Goal: Task Accomplishment & Management: Manage account settings

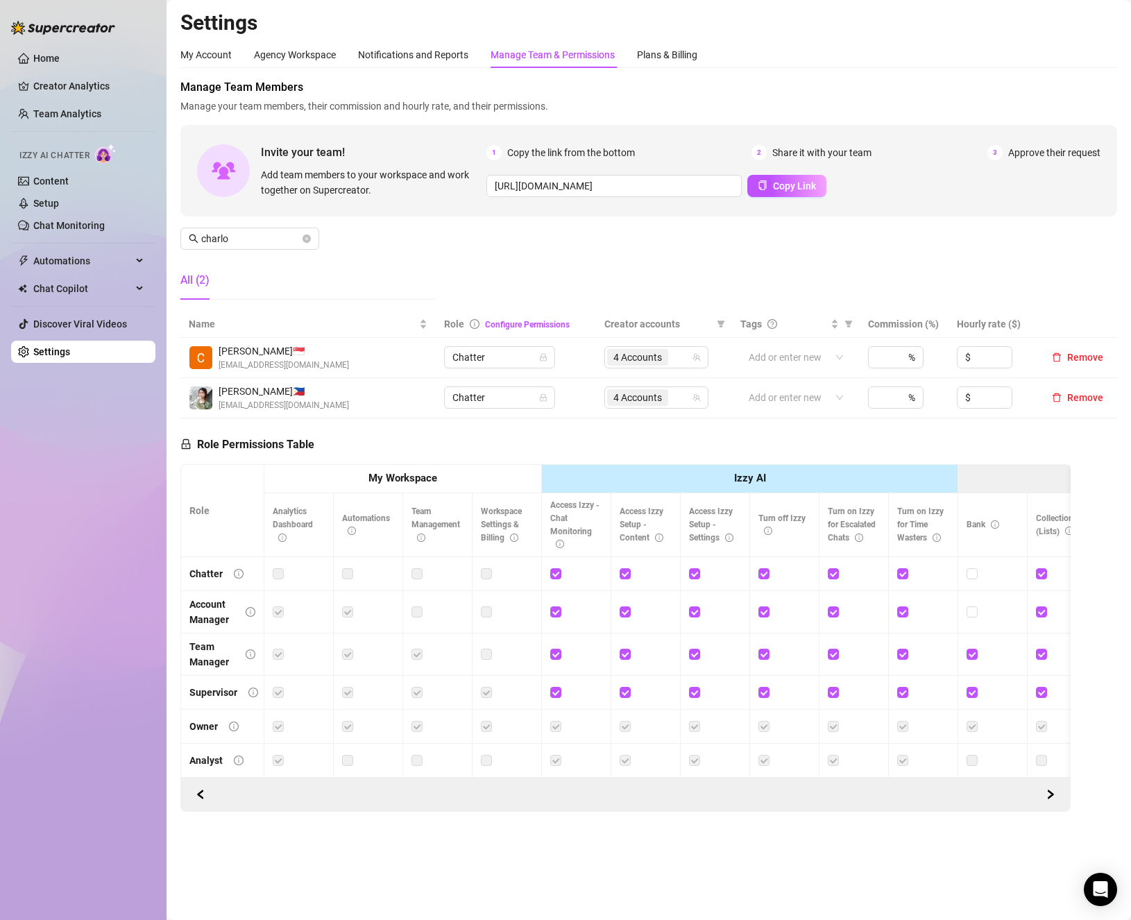
click at [457, 85] on span "Manage Team Members" at bounding box center [648, 87] width 937 height 17
click at [70, 356] on link "Settings" at bounding box center [51, 351] width 37 height 11
click at [305, 234] on span at bounding box center [307, 238] width 8 height 15
click at [307, 236] on icon "close-circle" at bounding box center [307, 239] width 8 height 8
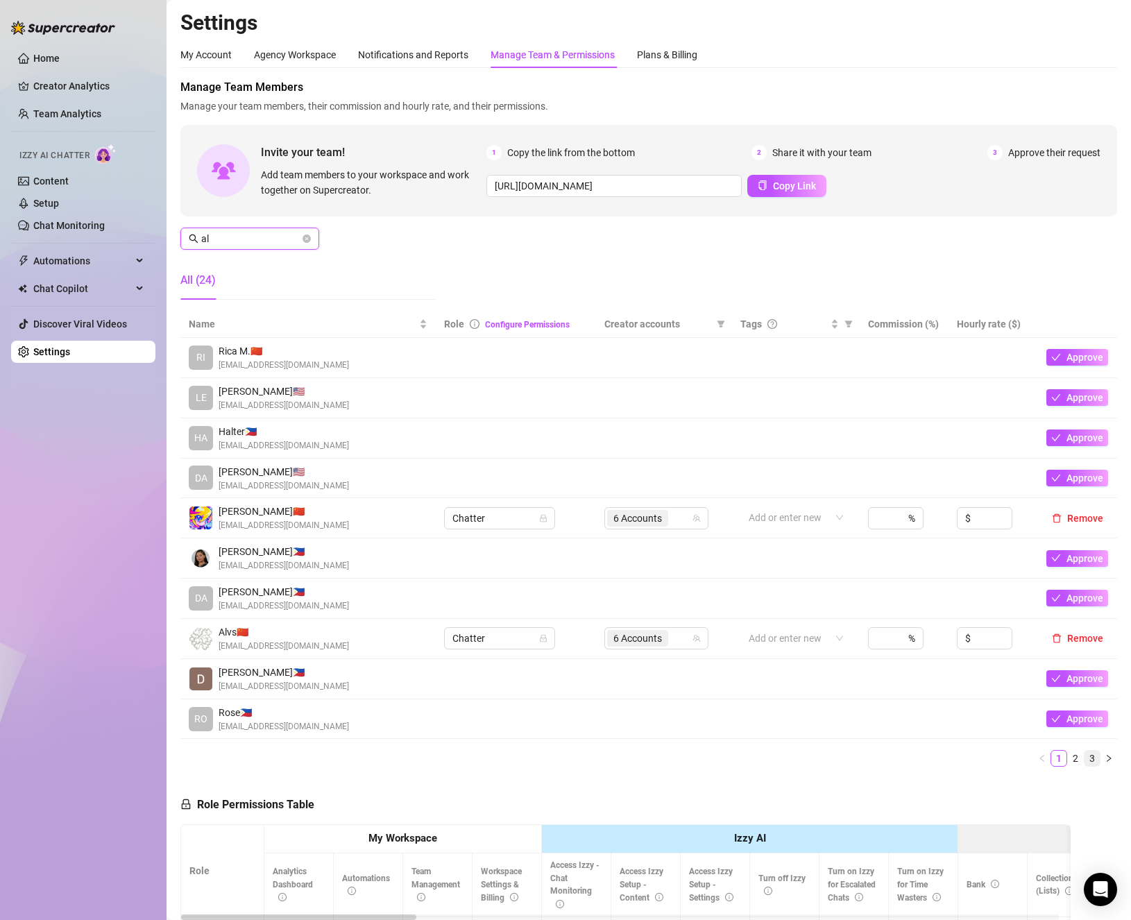
type input "al"
click at [1085, 756] on link "3" at bounding box center [1092, 758] width 15 height 15
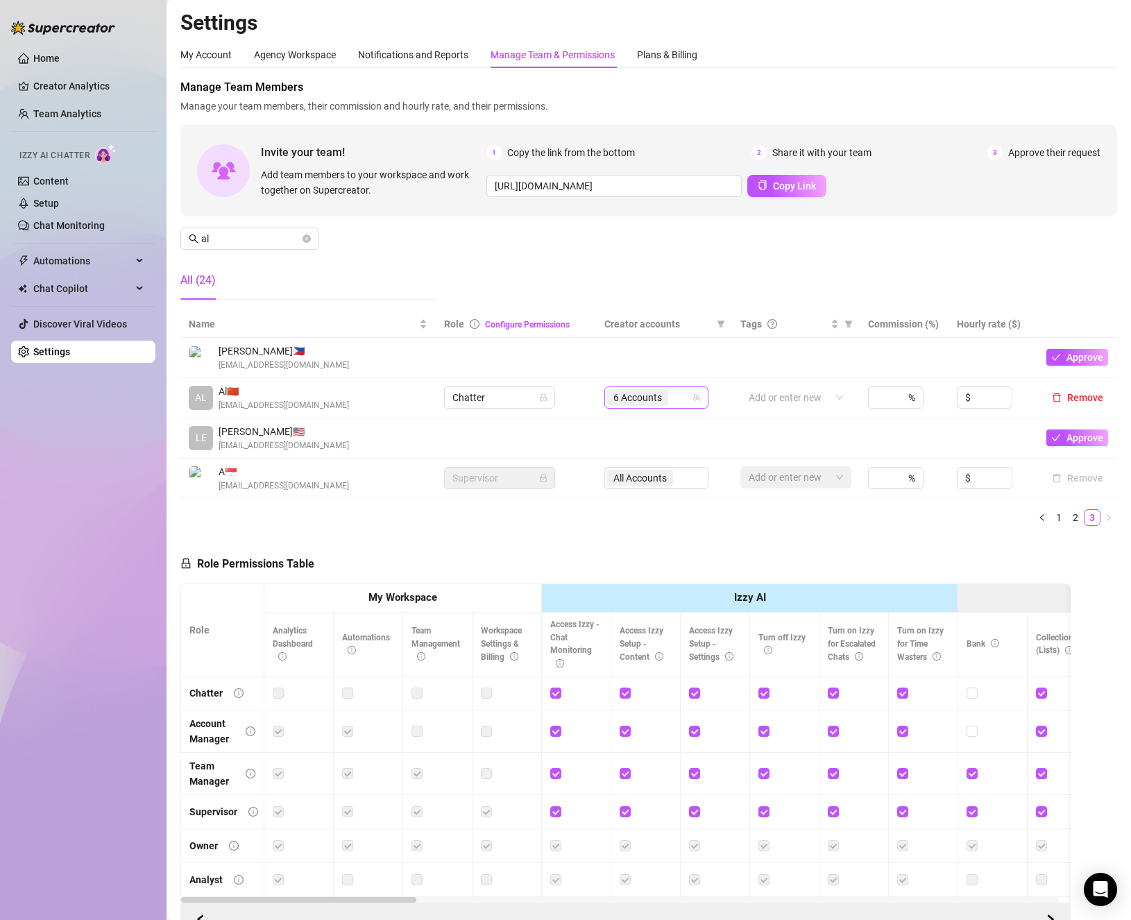
click at [678, 397] on div "6 Accounts" at bounding box center [649, 397] width 84 height 19
click at [486, 527] on div "Name Role Configure Permissions Creator accounts Tags Commission (%) Hourly rat…" at bounding box center [648, 424] width 937 height 226
click at [494, 354] on td at bounding box center [516, 358] width 160 height 40
click at [673, 396] on div "6 Accounts" at bounding box center [649, 397] width 84 height 19
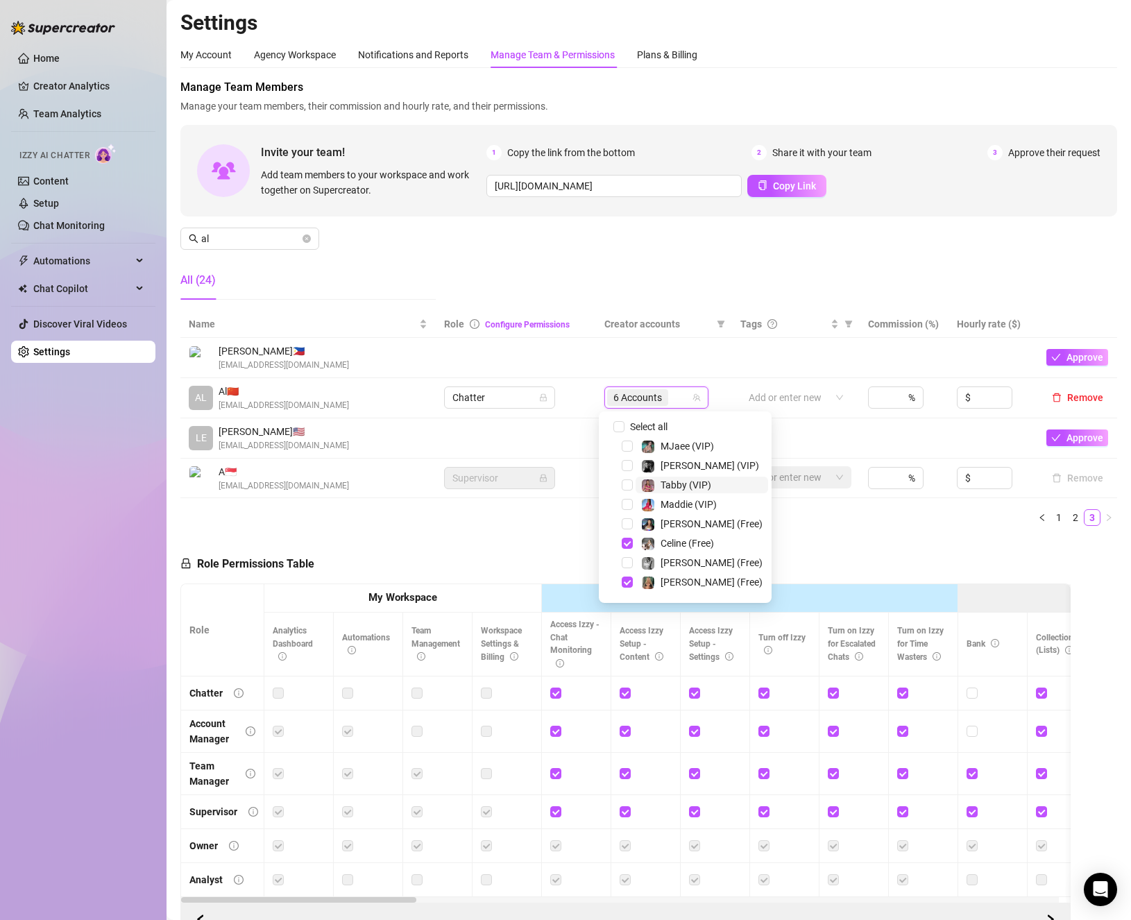
scroll to position [139, 0]
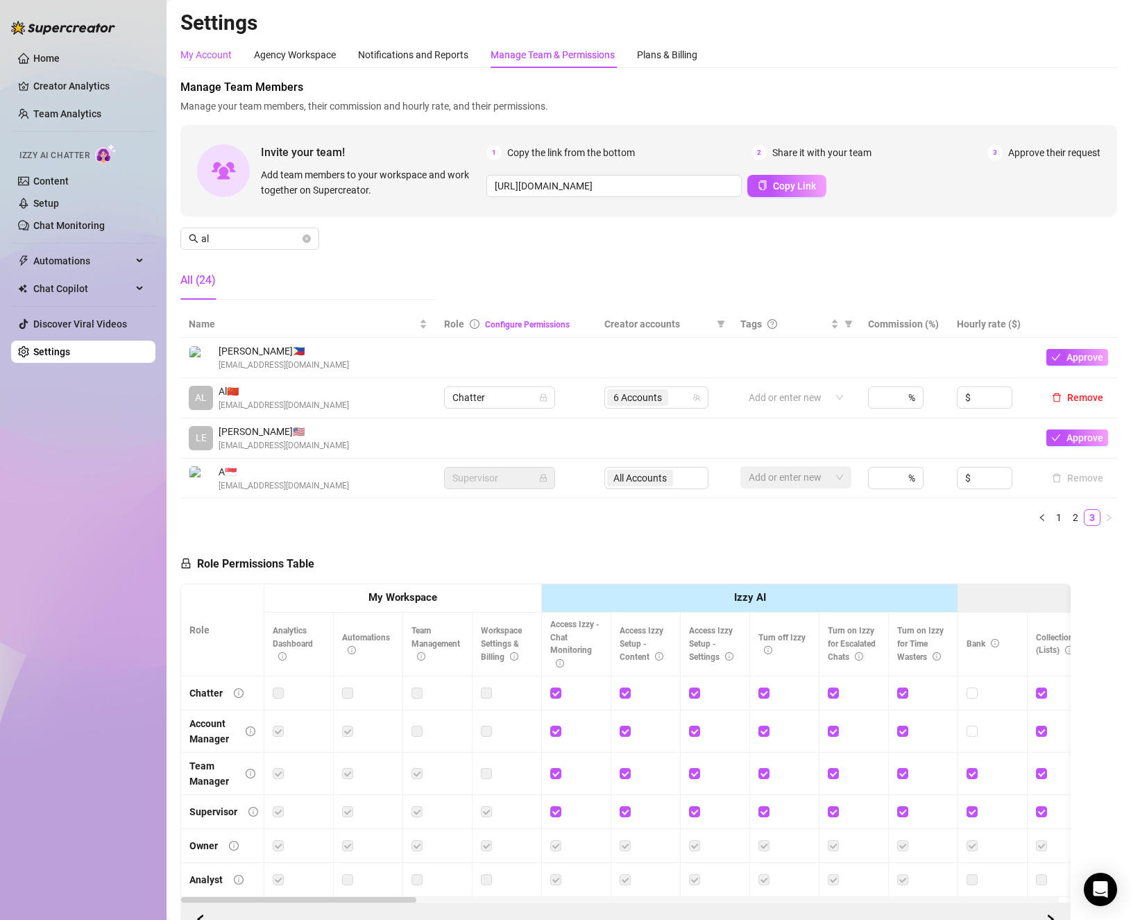
click at [213, 58] on div "My Account" at bounding box center [205, 54] width 51 height 15
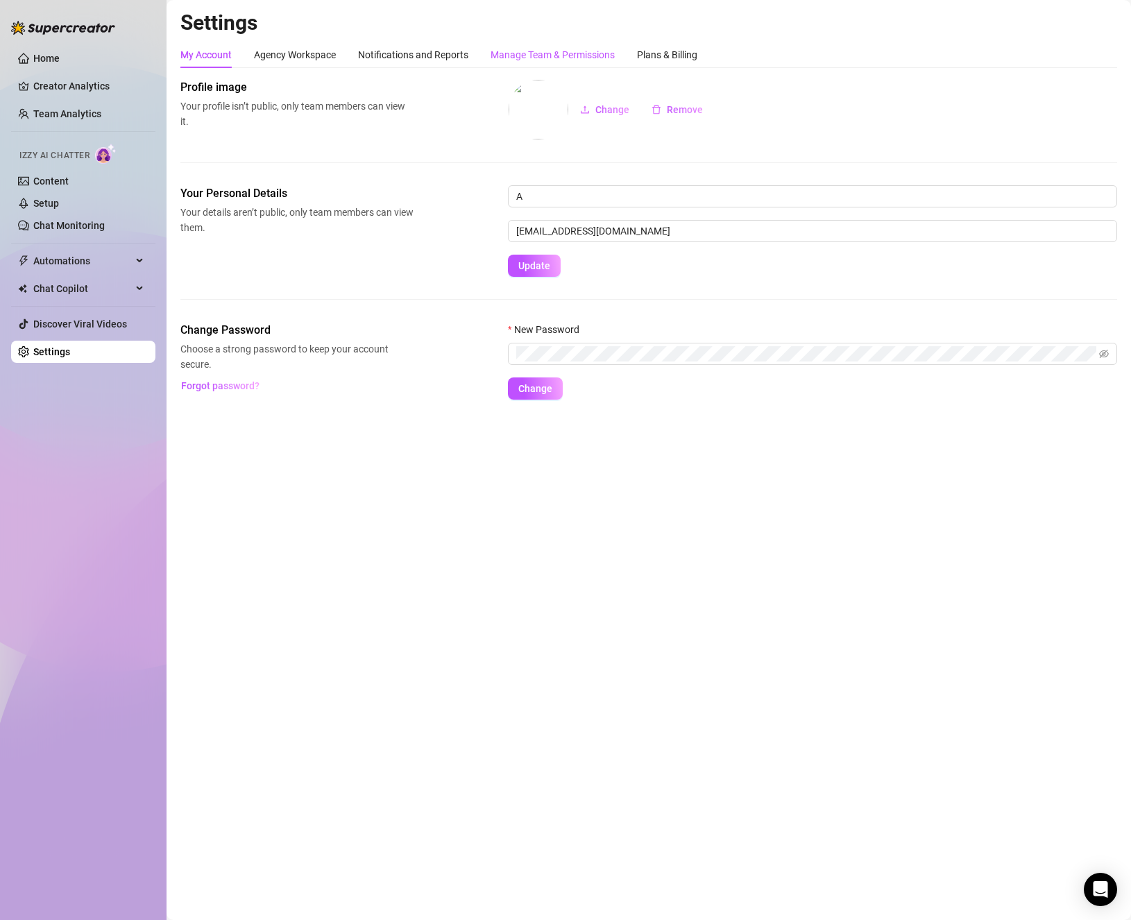
click at [593, 56] on div "Manage Team & Permissions" at bounding box center [553, 54] width 124 height 15
